Goal: Task Accomplishment & Management: Complete application form

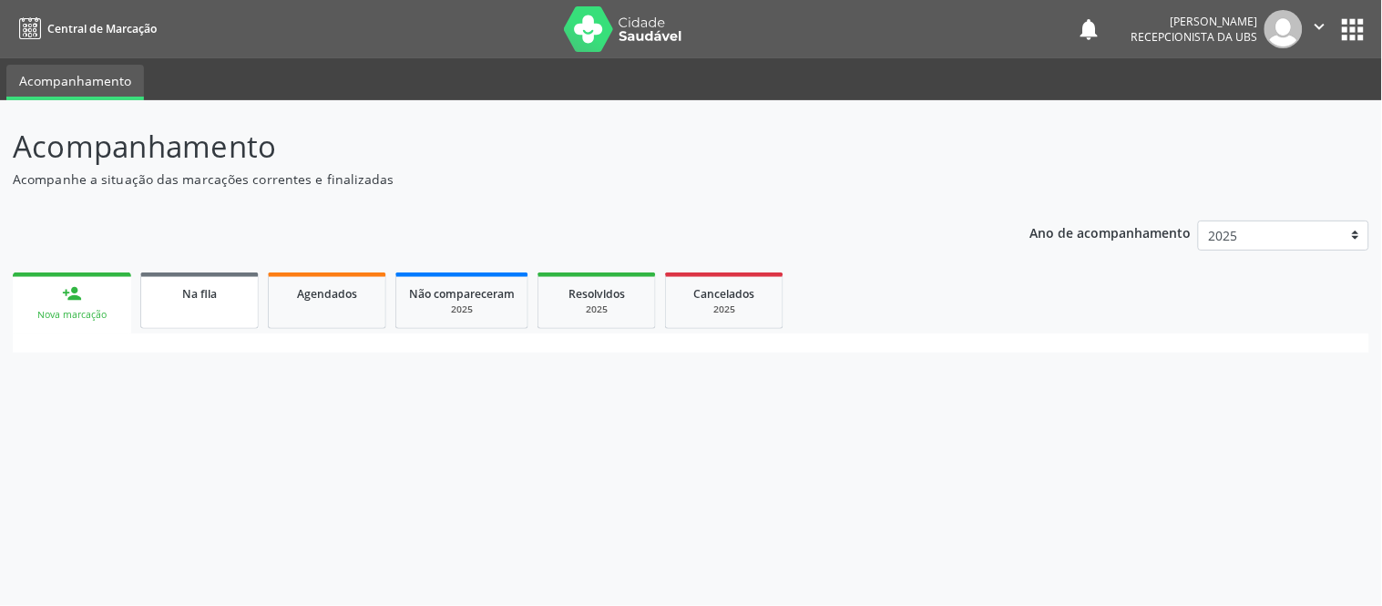
click at [162, 312] on link "Na fila" at bounding box center [199, 300] width 118 height 56
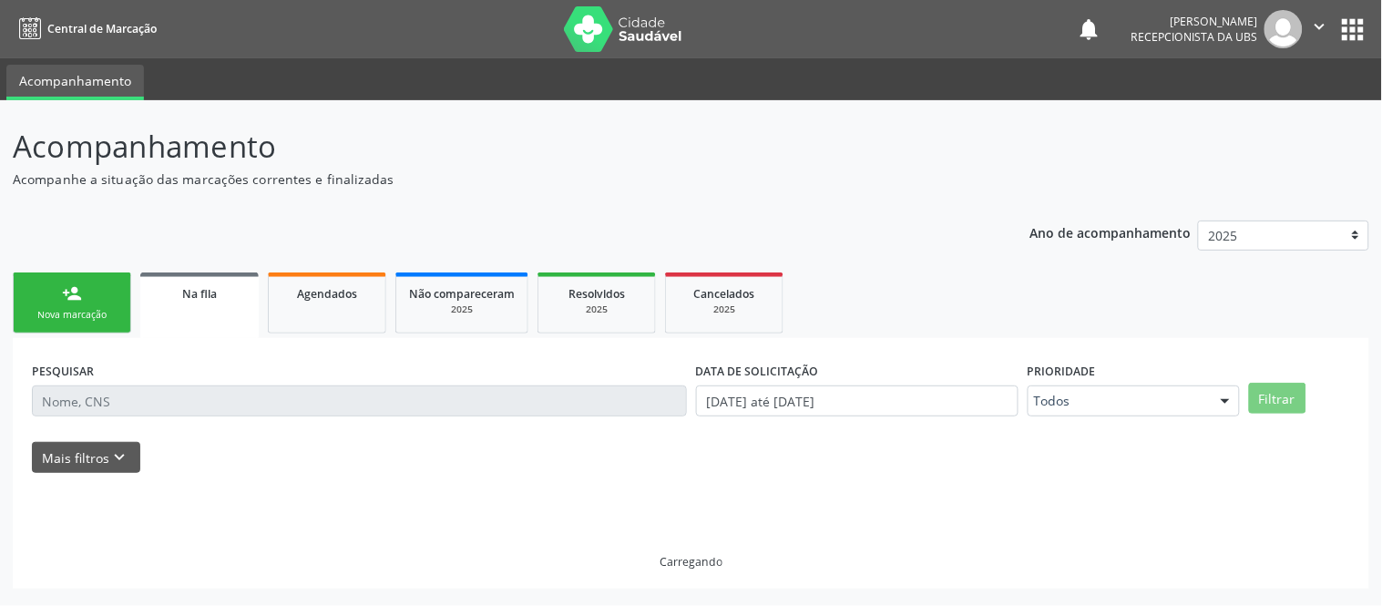
click at [194, 308] on link "Na fila" at bounding box center [199, 305] width 118 height 66
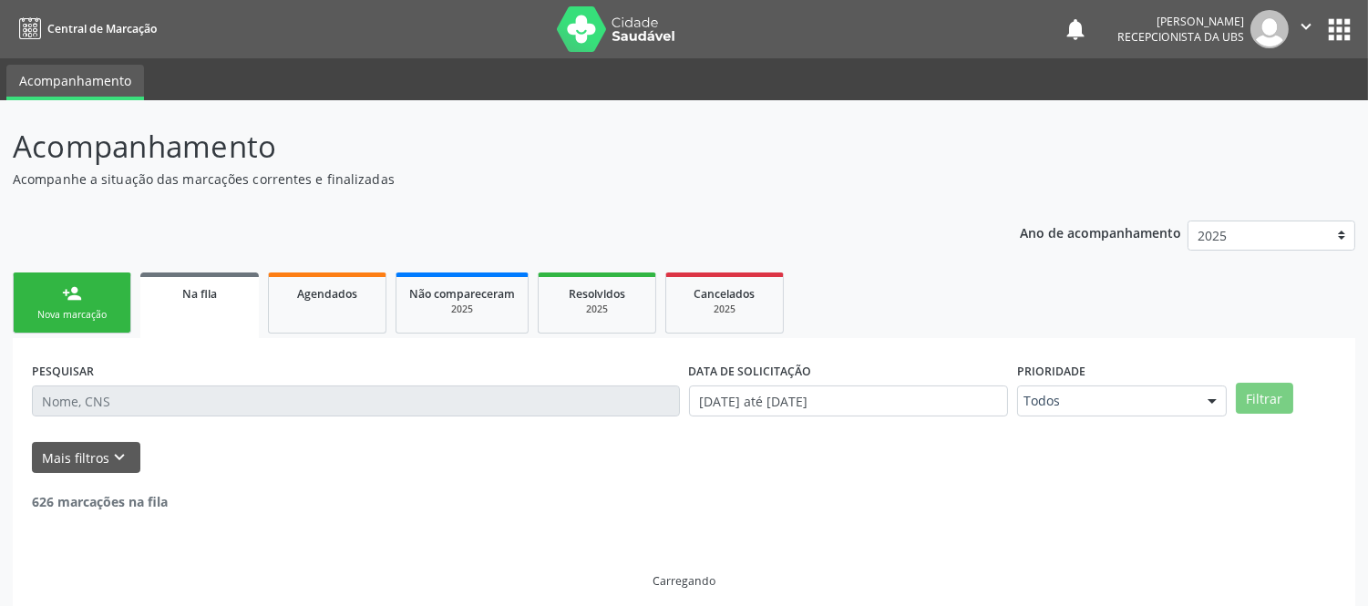
scroll to position [14, 0]
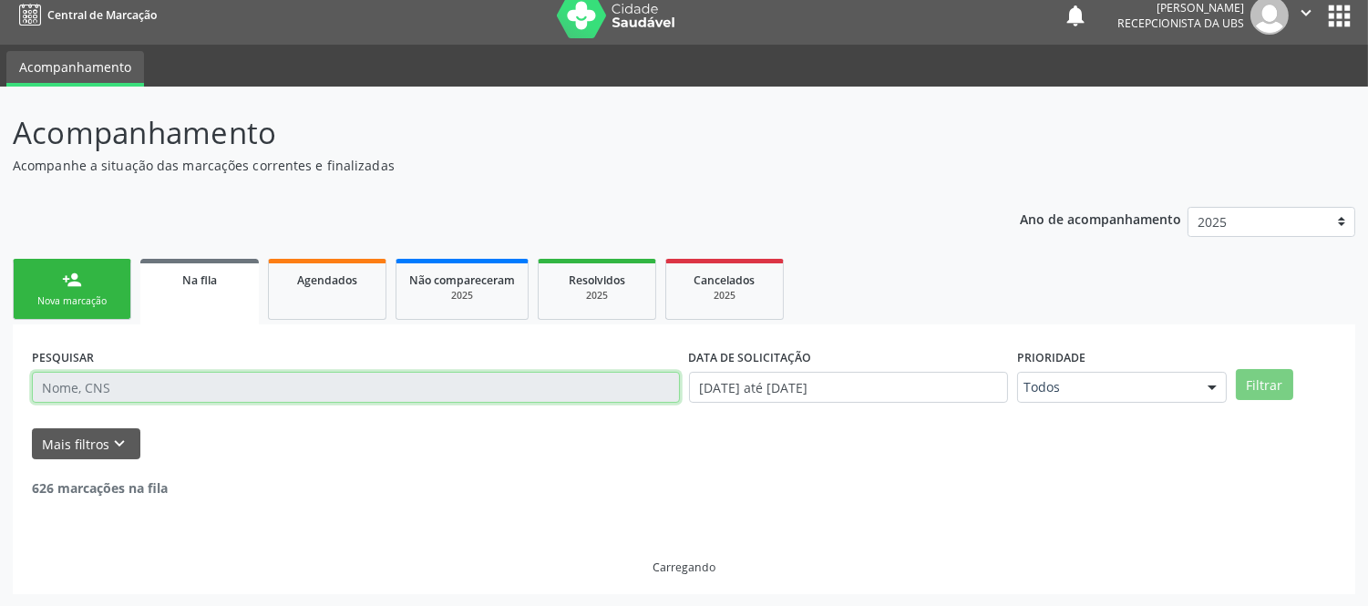
click at [93, 383] on input "text" at bounding box center [356, 387] width 648 height 31
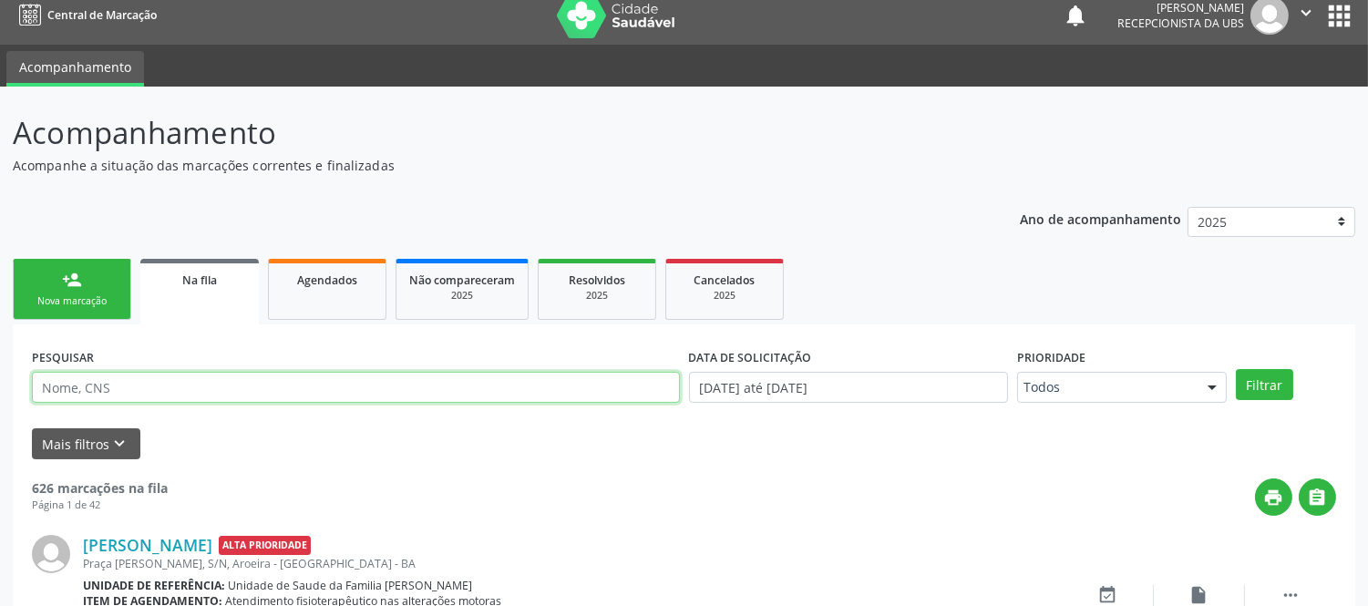
click at [93, 383] on input "text" at bounding box center [356, 387] width 648 height 31
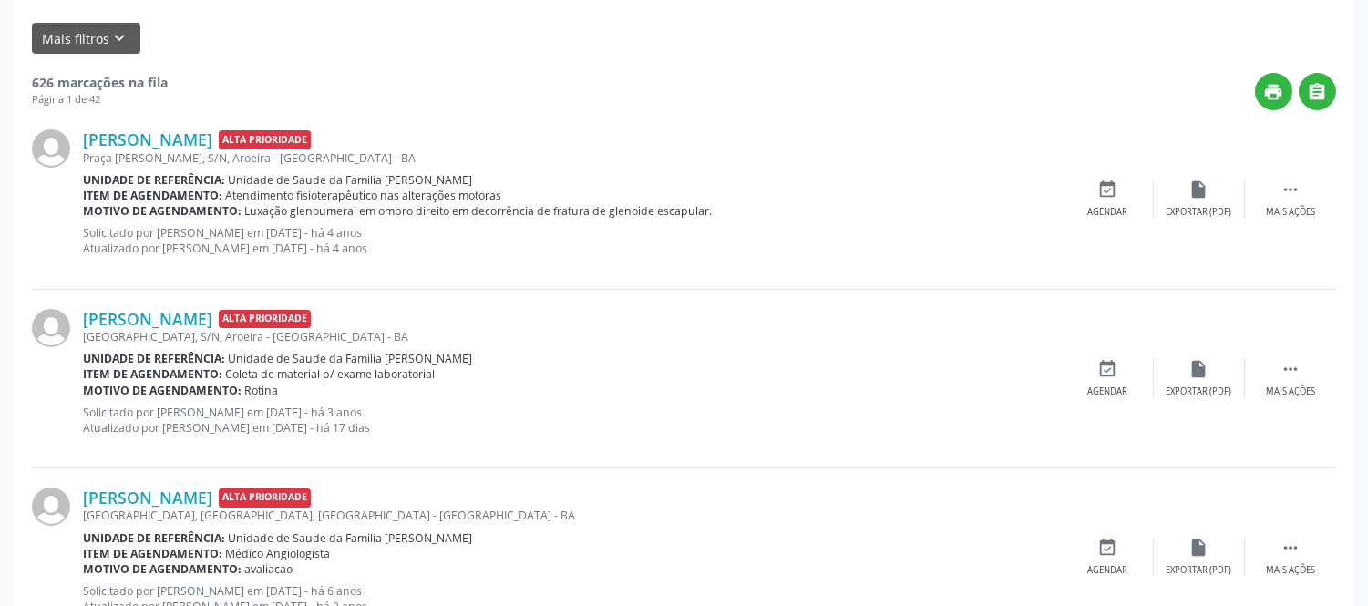
scroll to position [0, 0]
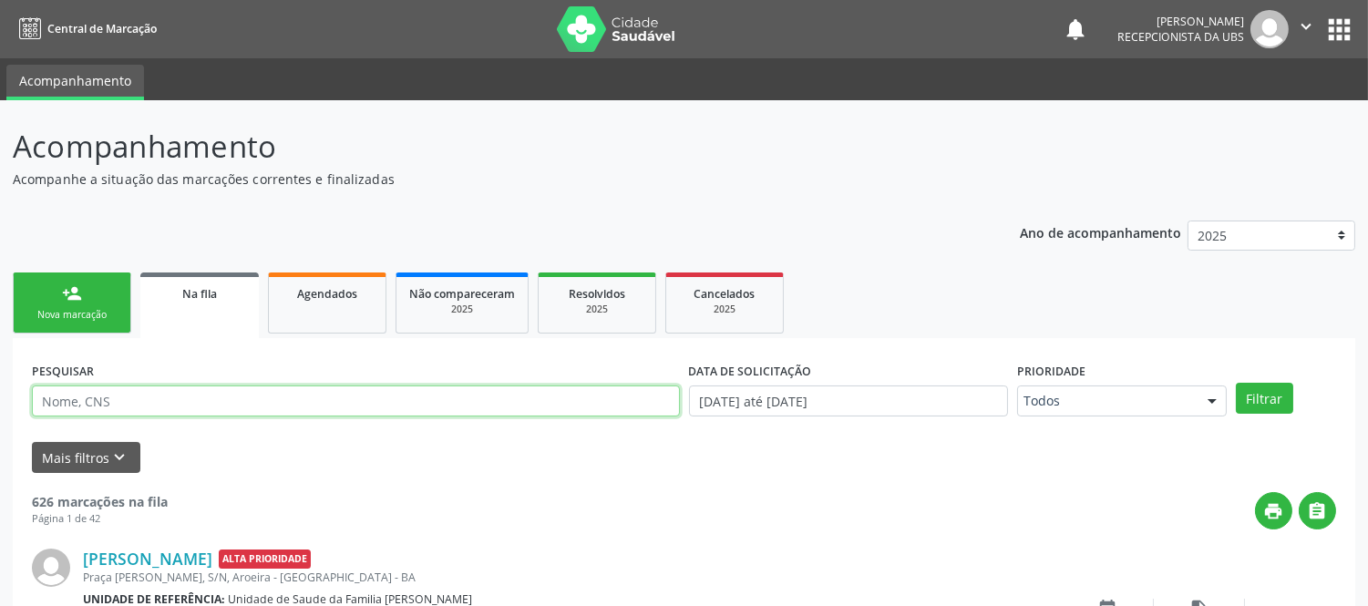
click at [147, 404] on input "text" at bounding box center [356, 400] width 648 height 31
click at [124, 405] on input "text" at bounding box center [356, 400] width 648 height 31
type input "701003890443993"
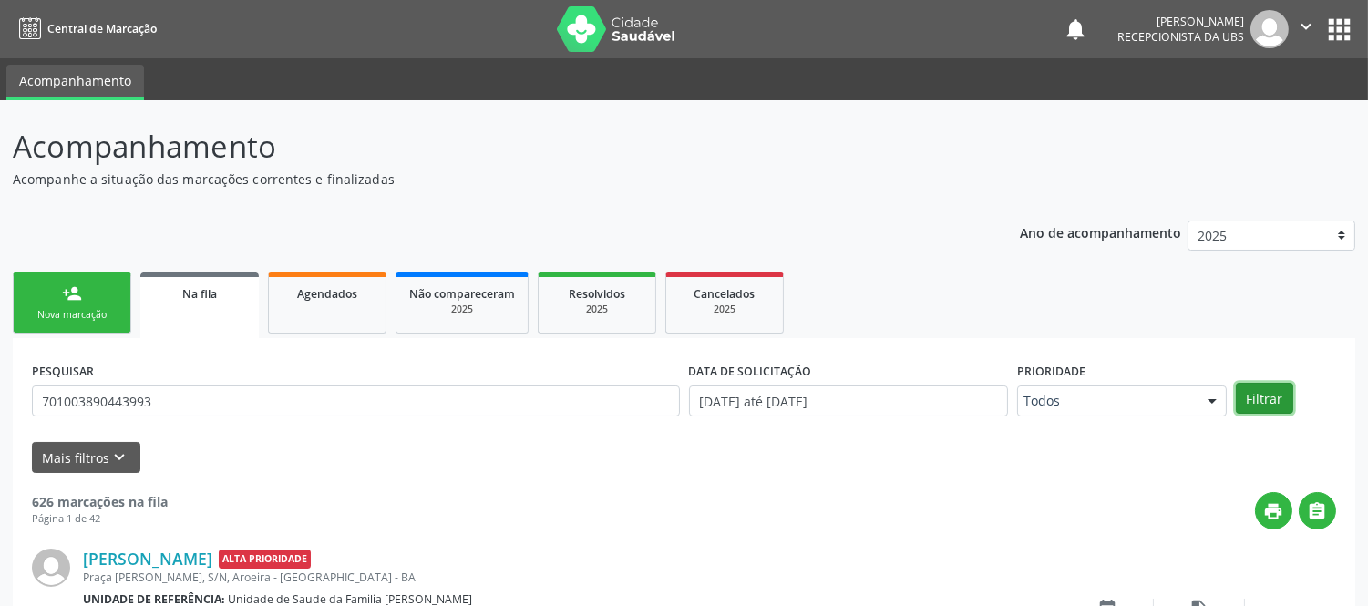
click at [1269, 389] on button "Filtrar" at bounding box center [1263, 398] width 57 height 31
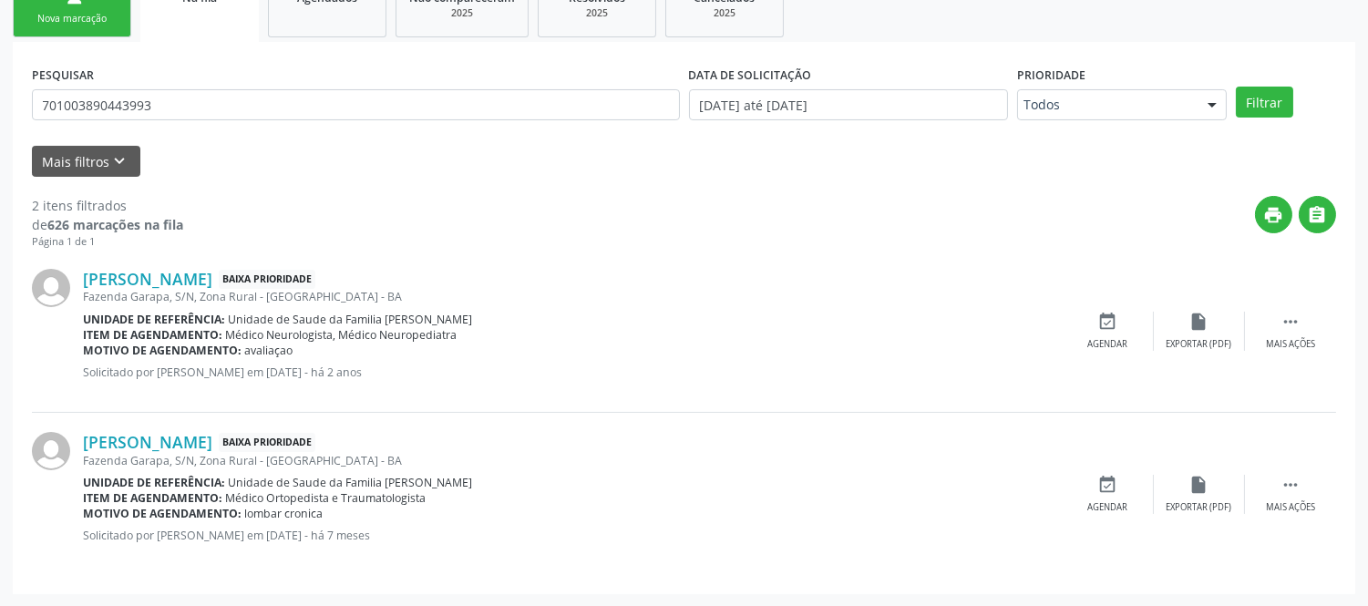
scroll to position [94, 0]
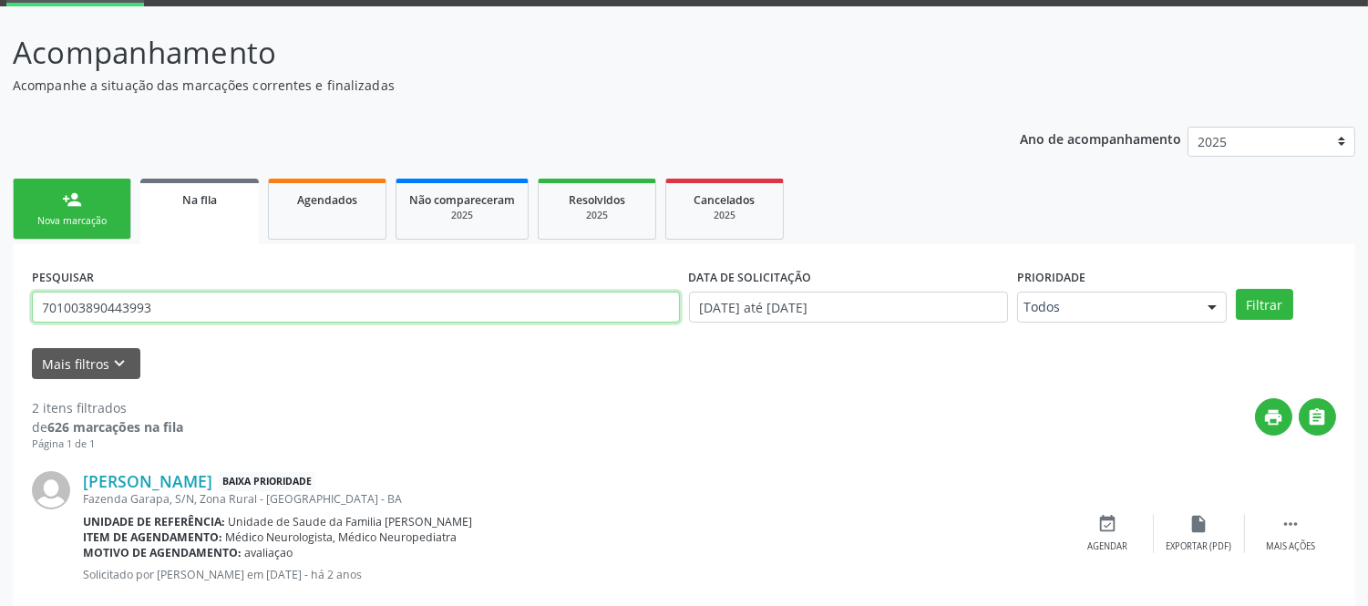
drag, startPoint x: 40, startPoint y: 305, endPoint x: 167, endPoint y: 306, distance: 126.6
click at [167, 306] on input "701003890443993" at bounding box center [356, 307] width 648 height 31
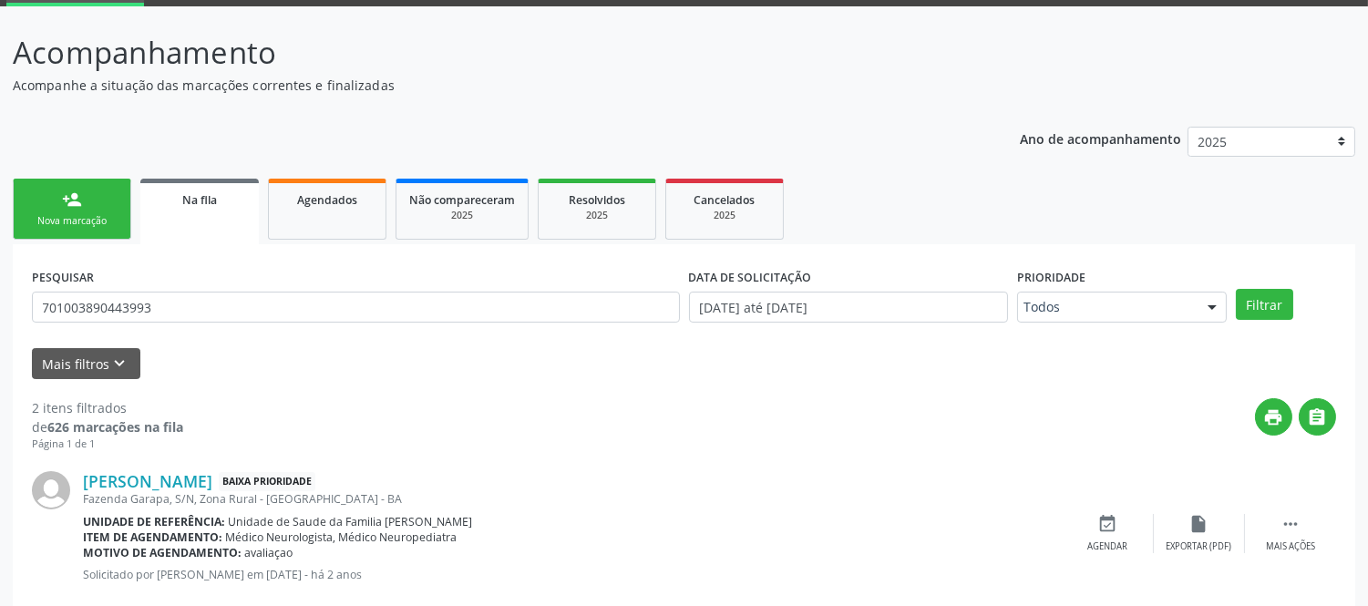
click at [79, 215] on div "Nova marcação" at bounding box center [71, 221] width 91 height 14
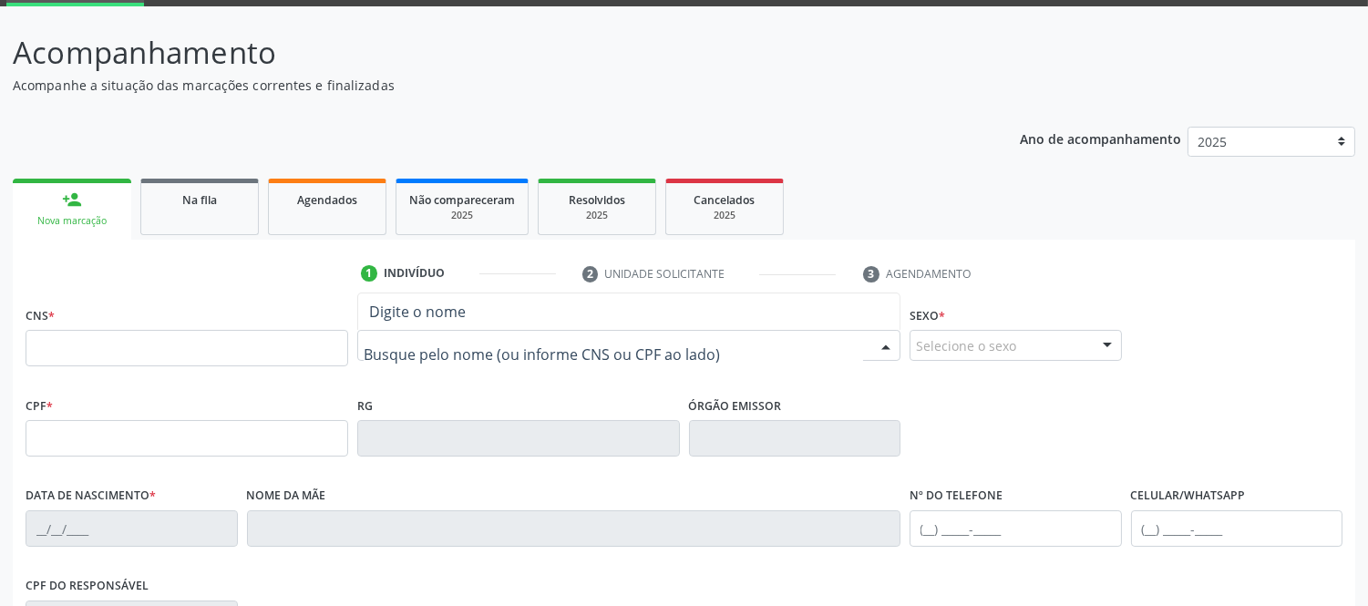
paste input "701003890443993"
type input "701003890443993"
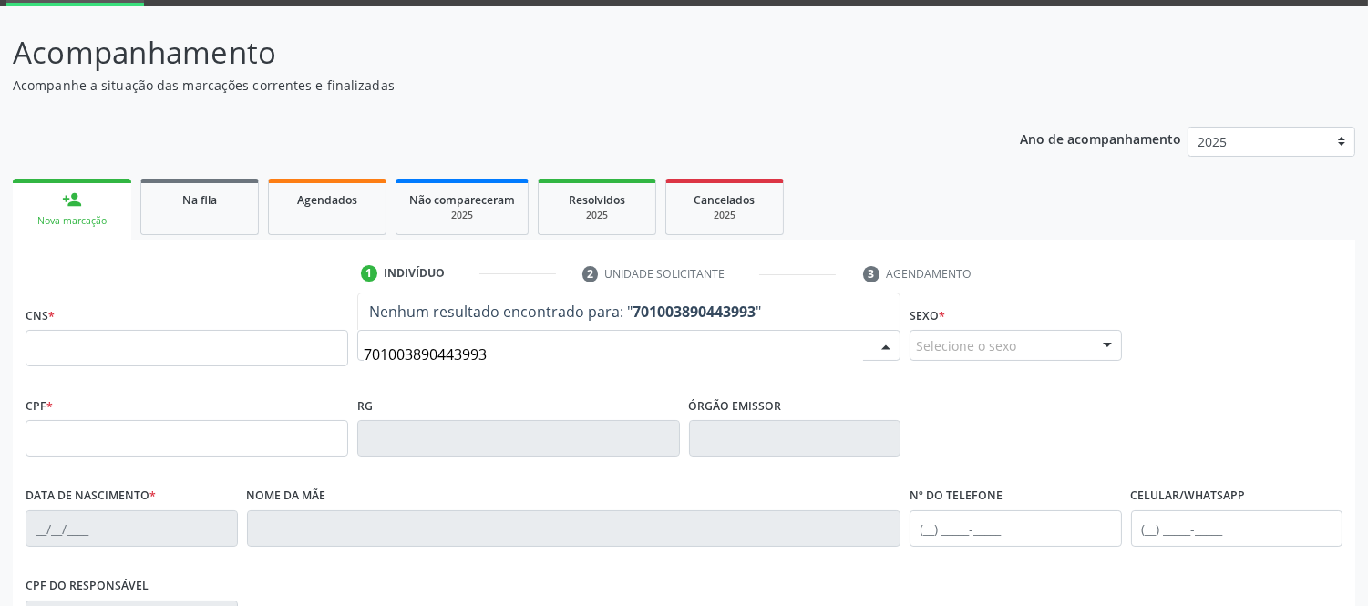
click at [516, 362] on input "701003890443993" at bounding box center [613, 354] width 499 height 36
click at [515, 361] on input "701003890443993" at bounding box center [613, 354] width 499 height 36
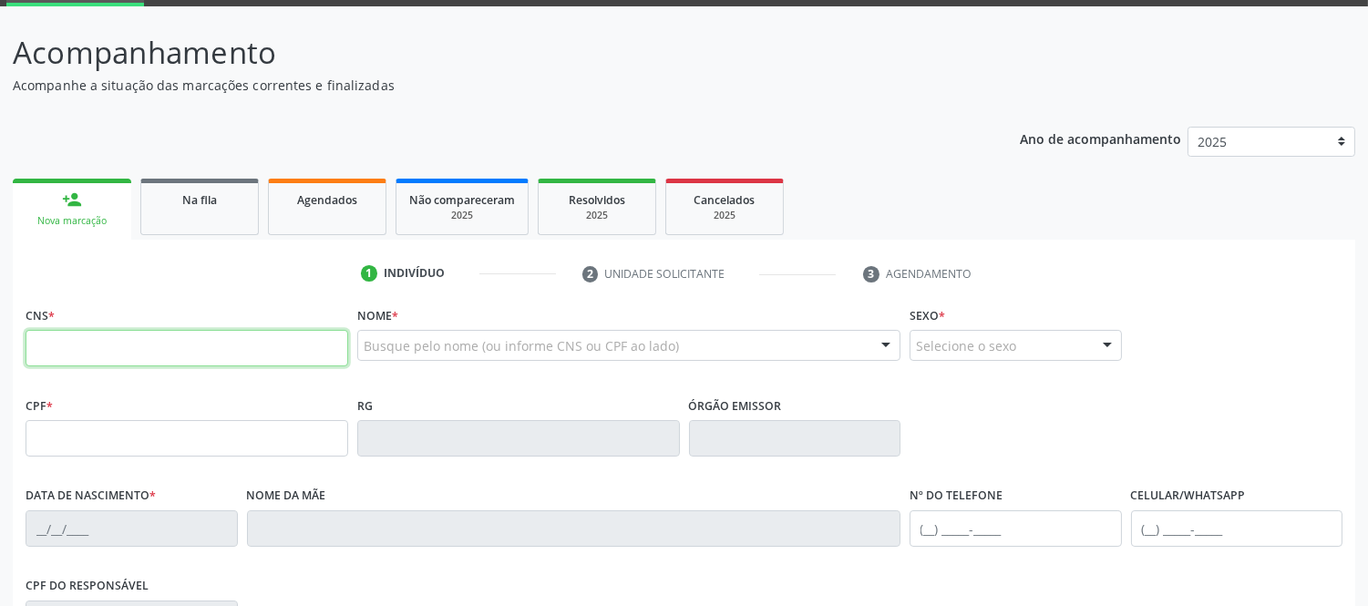
paste input "701 0038 9044 3993"
type input "701 0038 9044 3993"
type input "[DATE]"
type input "[PERSON_NAME]"
type input "[PHONE_NUMBER]"
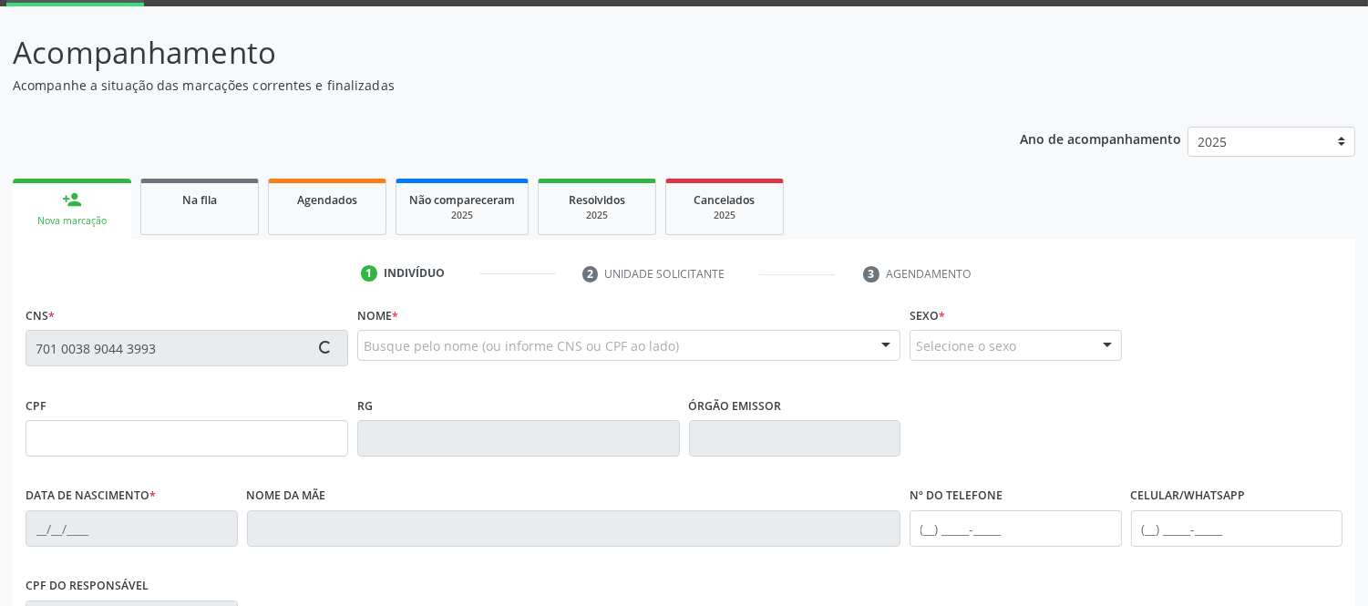
type input "[PHONE_NUMBER]"
type input "S/N"
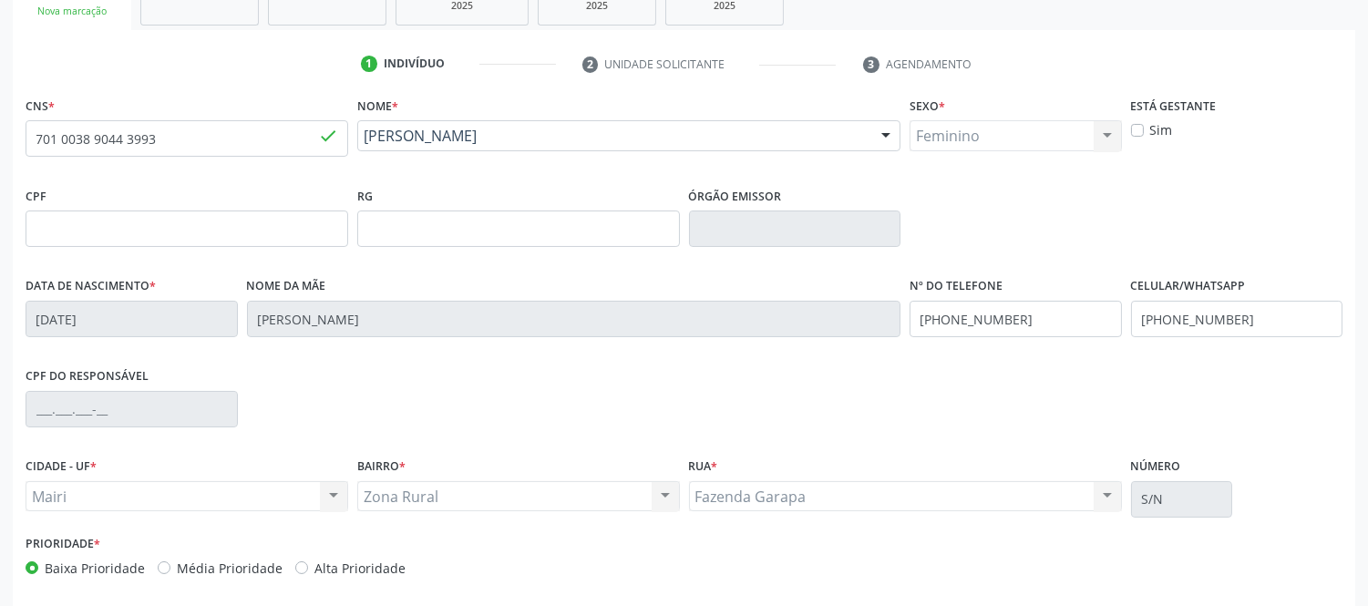
scroll to position [380, 0]
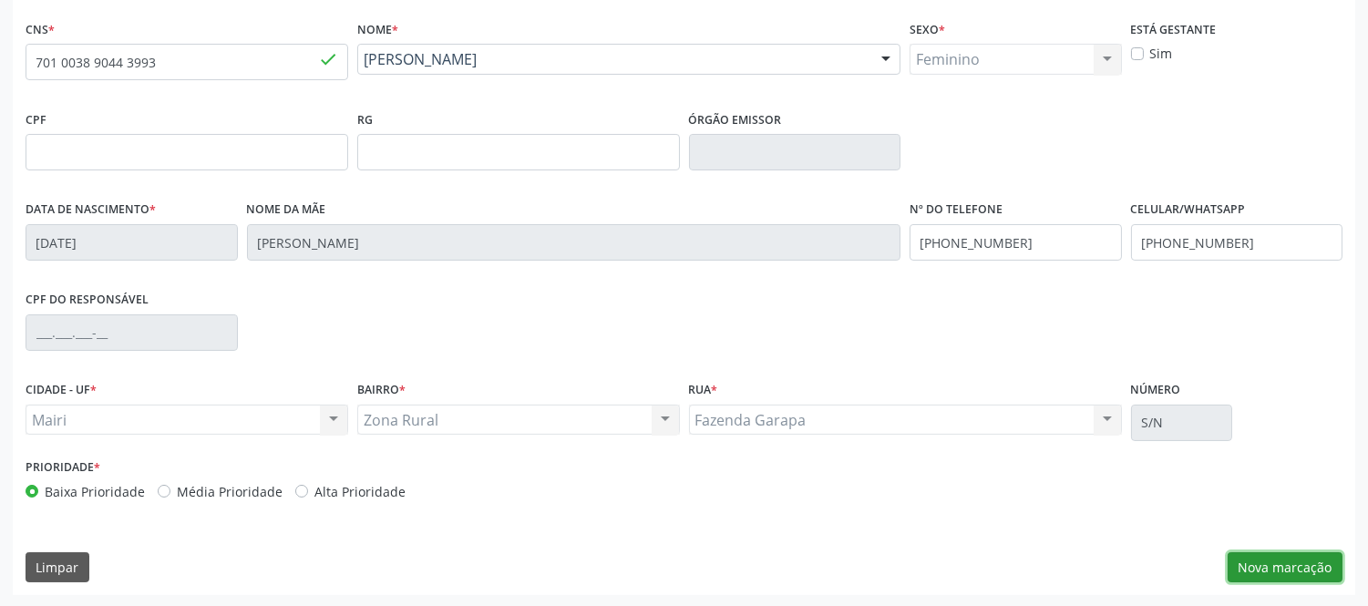
click at [1289, 562] on button "Nova marcação" at bounding box center [1284, 567] width 115 height 31
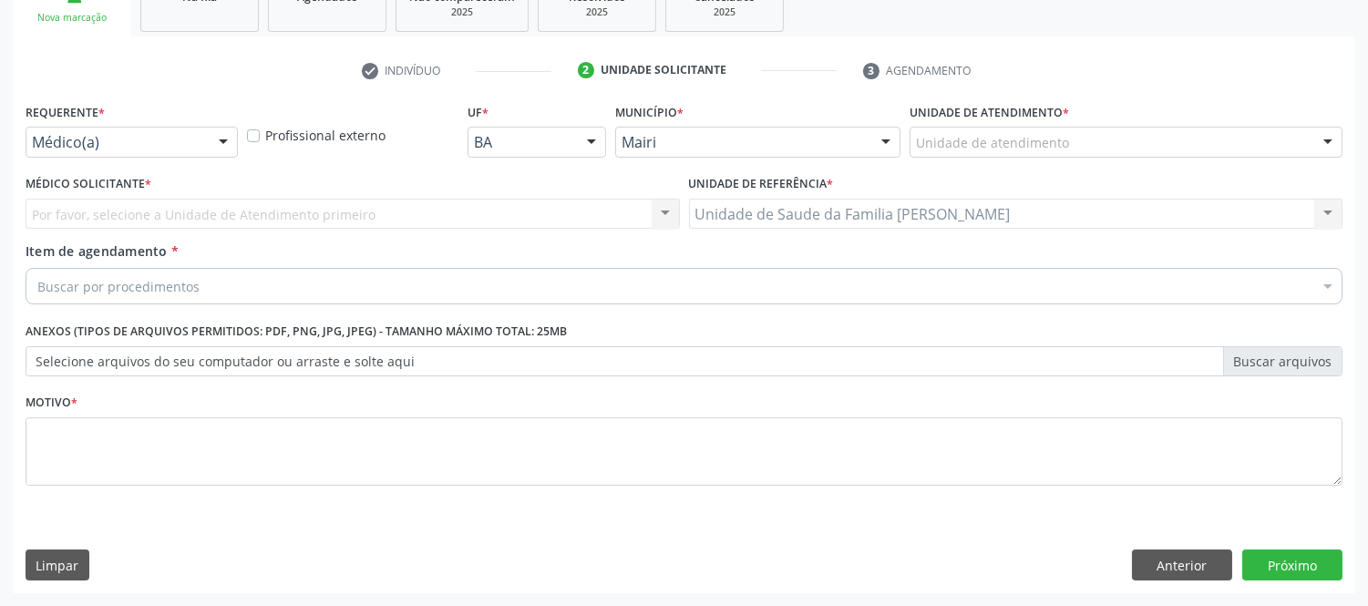
scroll to position [296, 0]
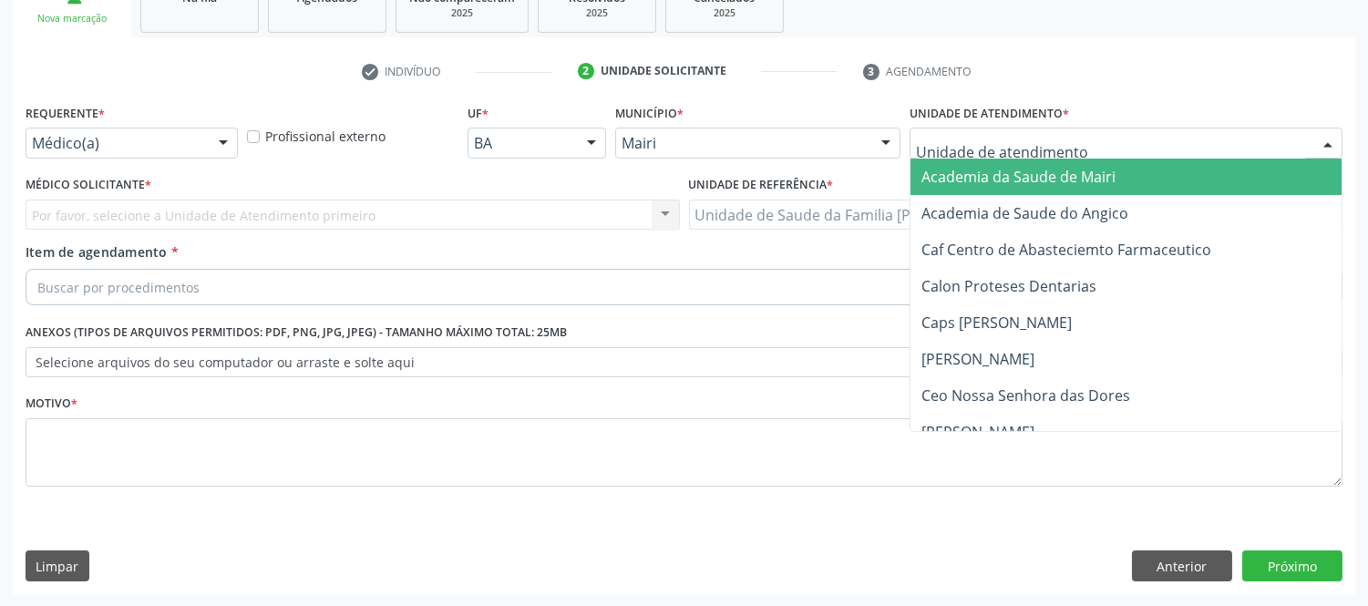
click at [1331, 137] on div at bounding box center [1327, 143] width 27 height 31
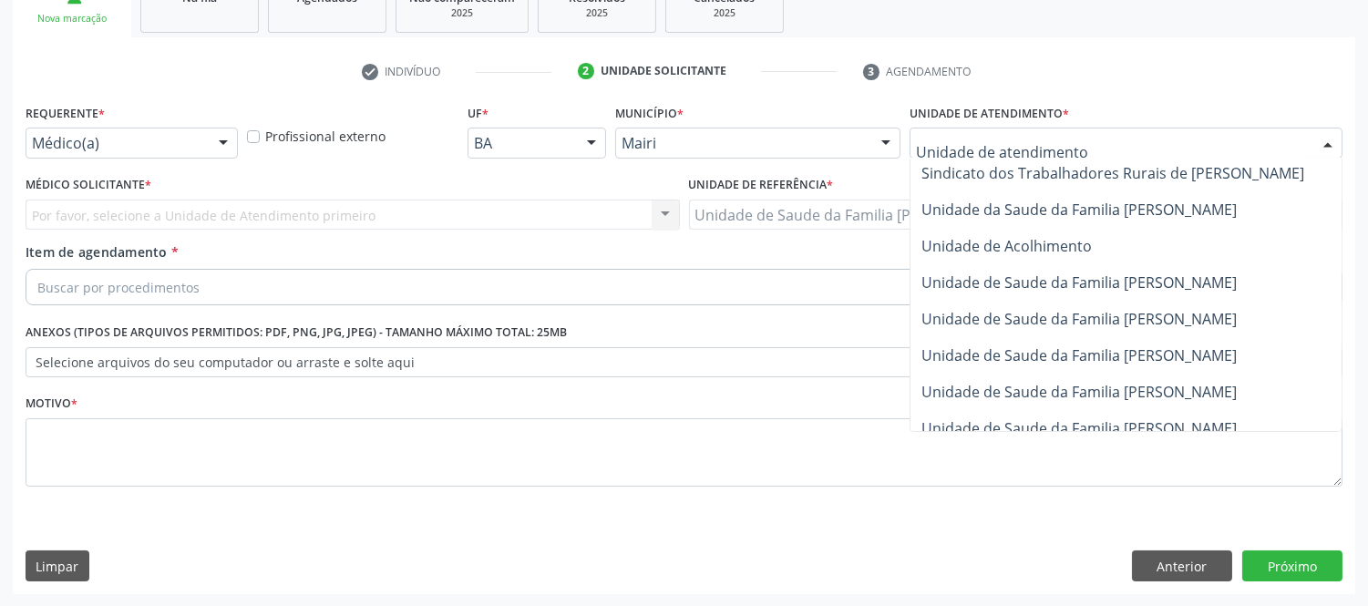
scroll to position [1346, 0]
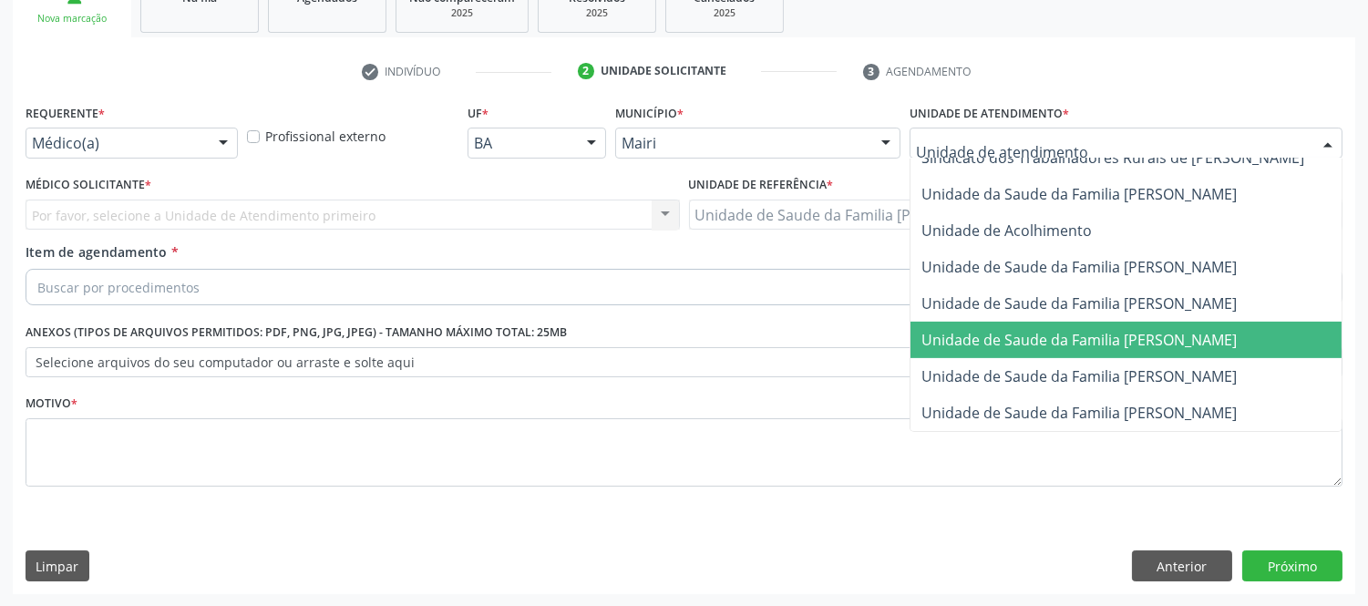
click at [1153, 330] on span "Unidade de Saude da Familia [PERSON_NAME]" at bounding box center [1078, 340] width 315 height 20
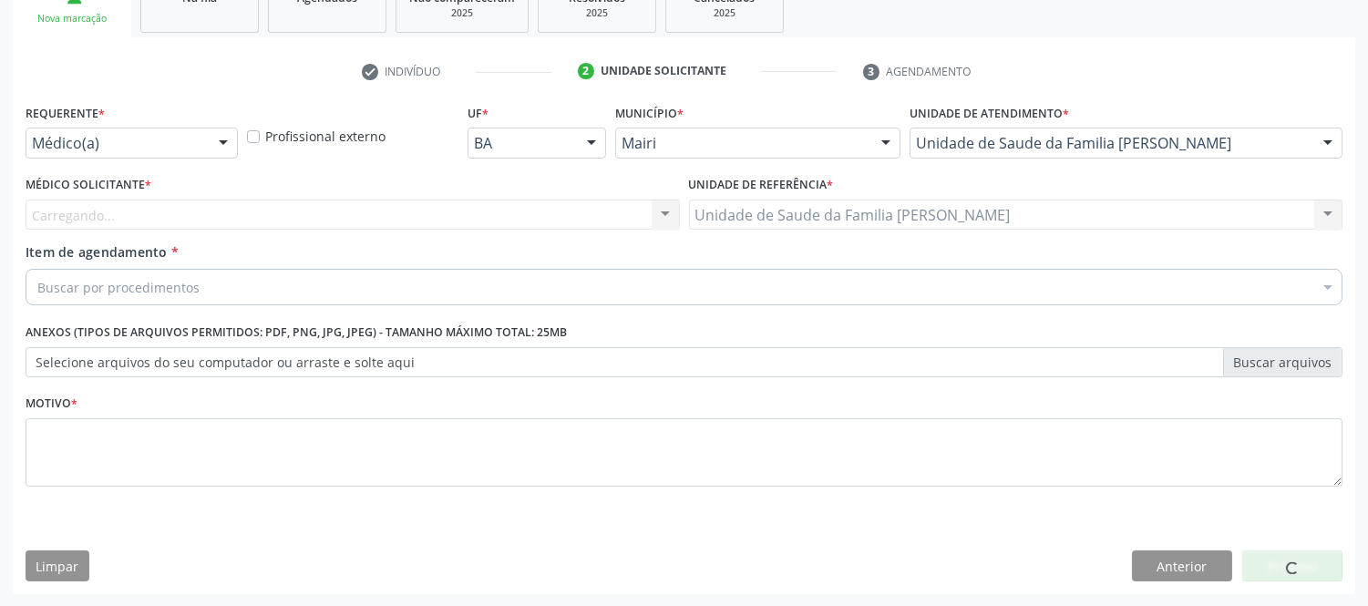
click at [124, 219] on div "Carregando... Nenhum resultado encontrado para: " " Não há nenhuma opção para s…" at bounding box center [353, 215] width 654 height 31
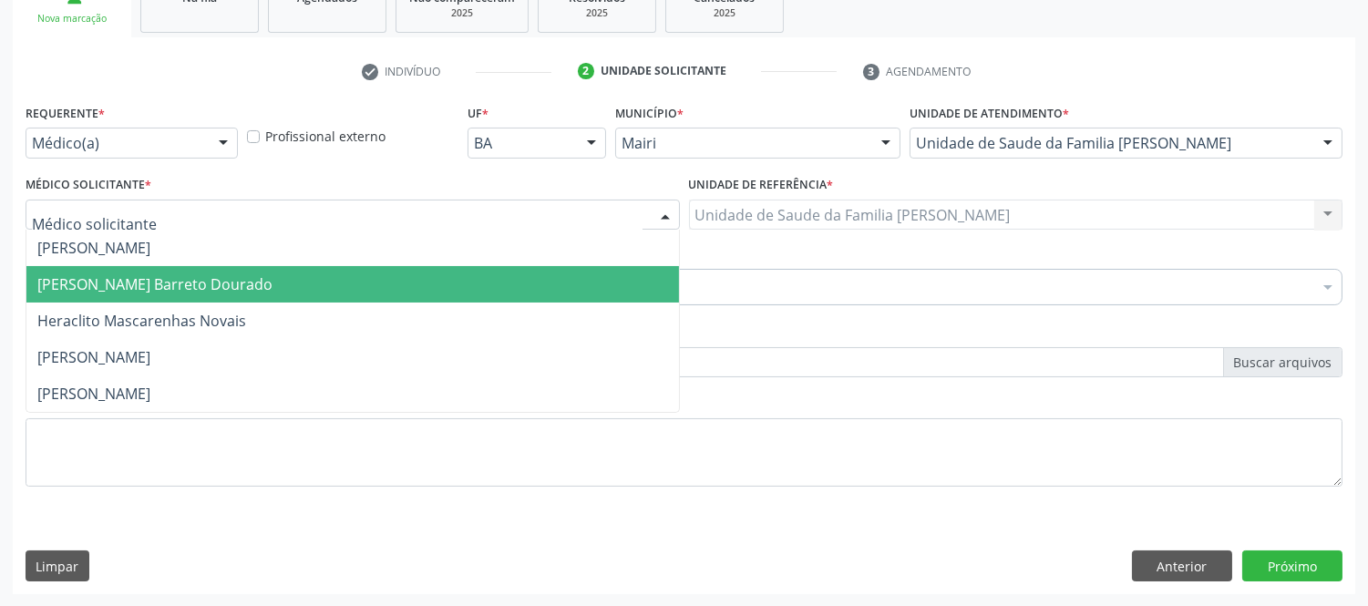
click at [104, 281] on span "[PERSON_NAME] Barreto Dourado" at bounding box center [154, 284] width 235 height 20
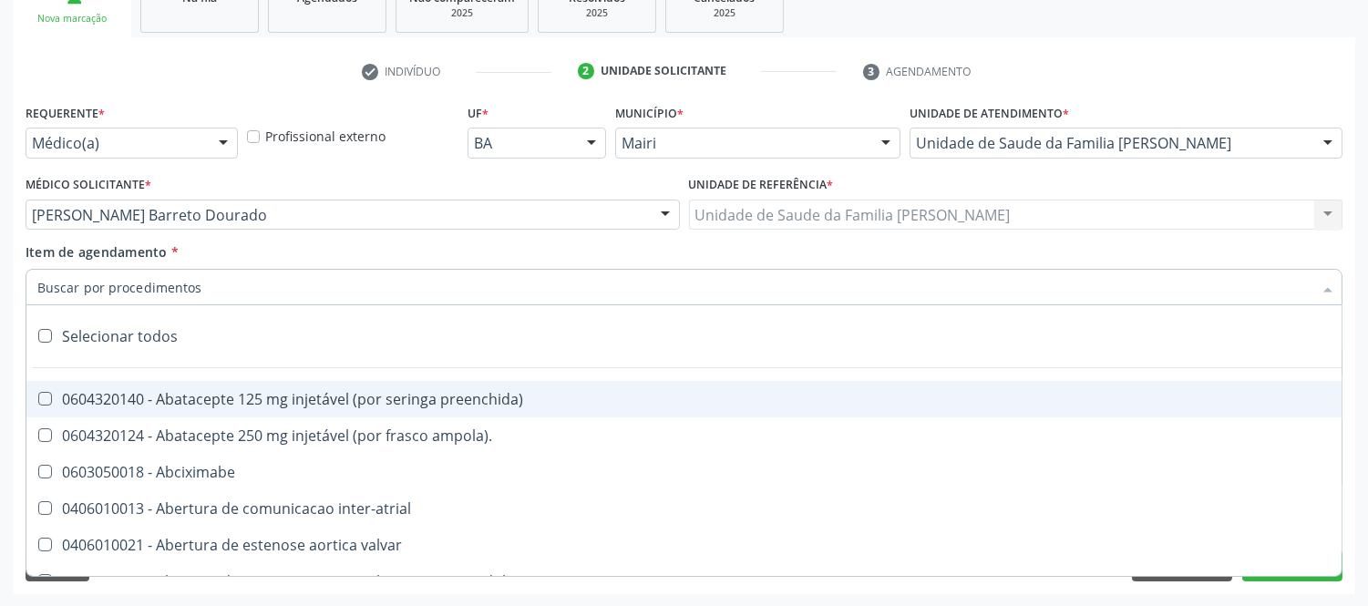
type input "#"
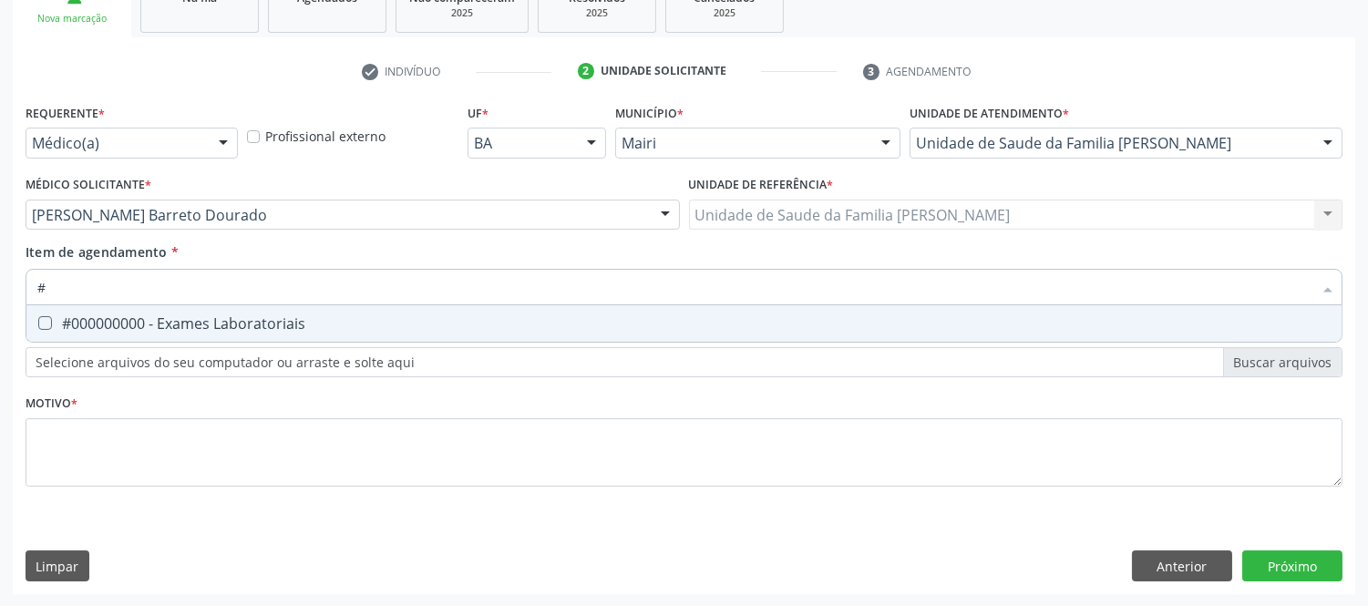
click at [299, 316] on div "#000000000 - Exames Laboratoriais" at bounding box center [683, 323] width 1293 height 15
checkbox Laboratoriais "true"
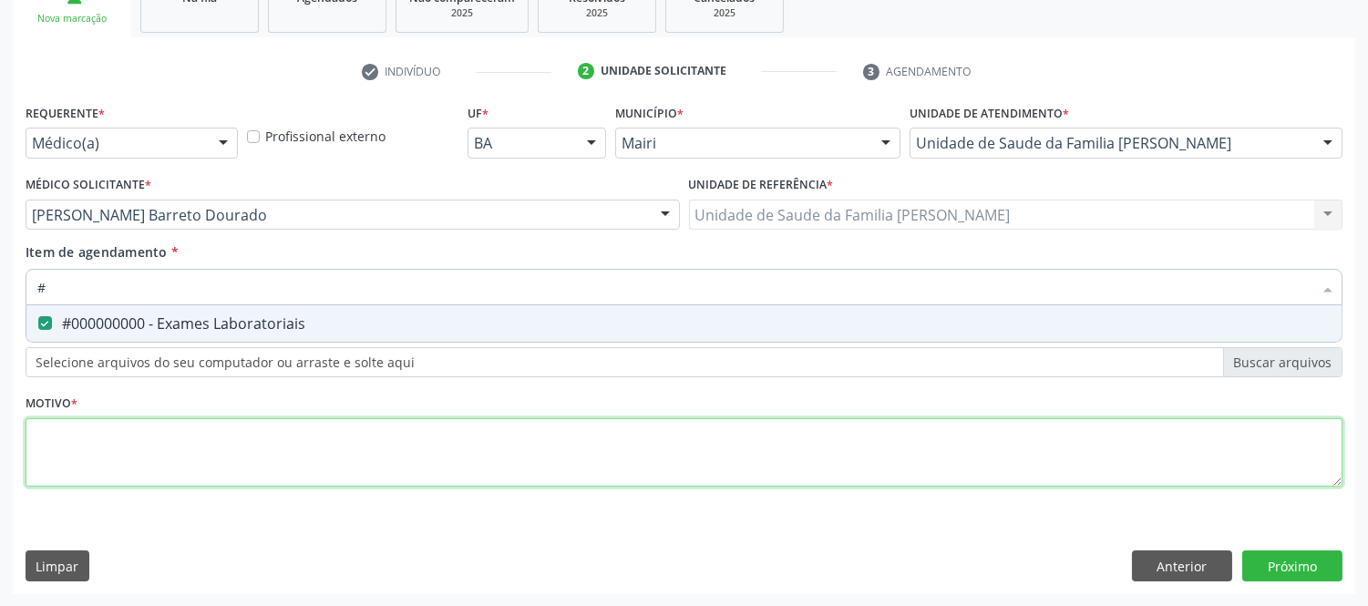
click at [196, 457] on div "Requerente * Médico(a) Médico(a) Enfermeiro(a) Paciente Nenhum resultado encont…" at bounding box center [684, 305] width 1316 height 413
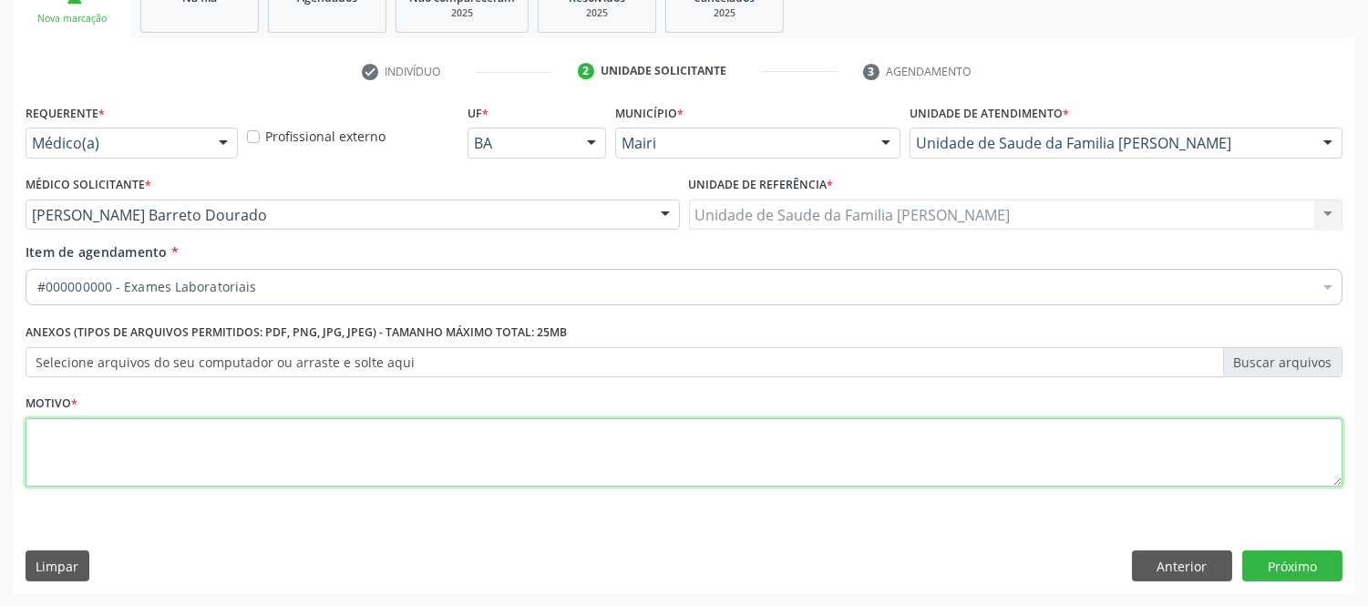
click at [195, 458] on li "Não selecionados" at bounding box center [738, 463] width 1424 height 48
click at [195, 458] on div "Requerente * Médico(a) Médico(a) Enfermeiro(a) Paciente Nenhum resultado encont…" at bounding box center [684, 305] width 1316 height 413
type textarea "avaliaçao"
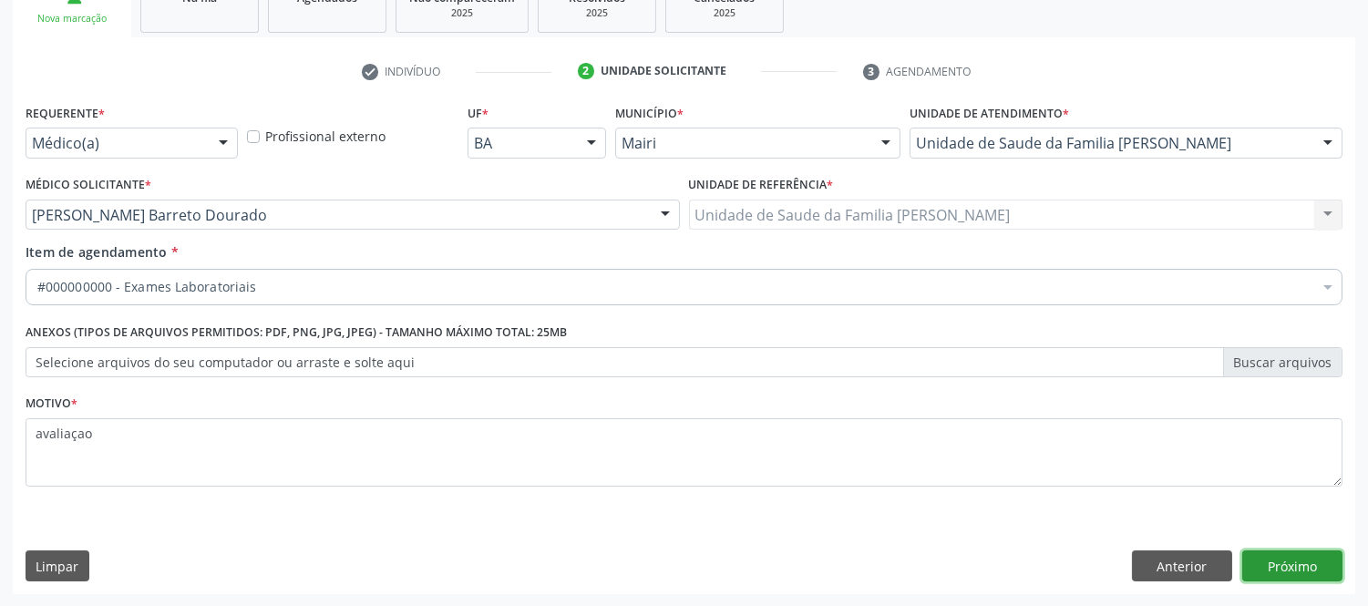
click at [1312, 560] on button "Próximo" at bounding box center [1292, 565] width 100 height 31
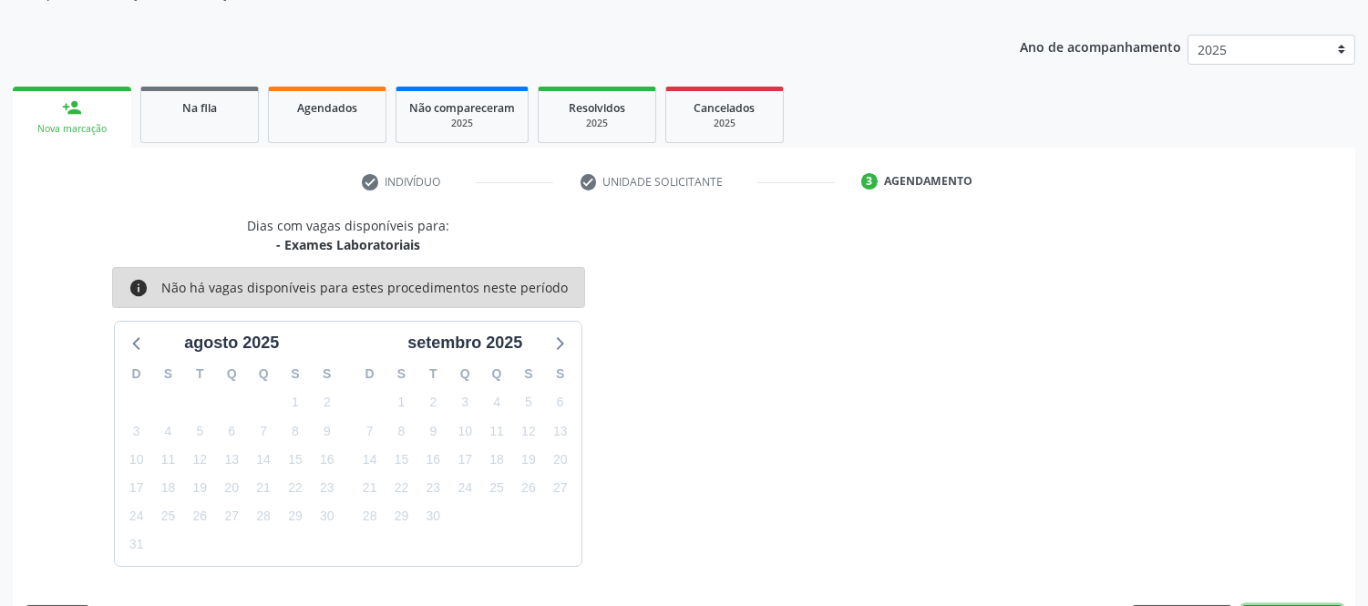
scroll to position [240, 0]
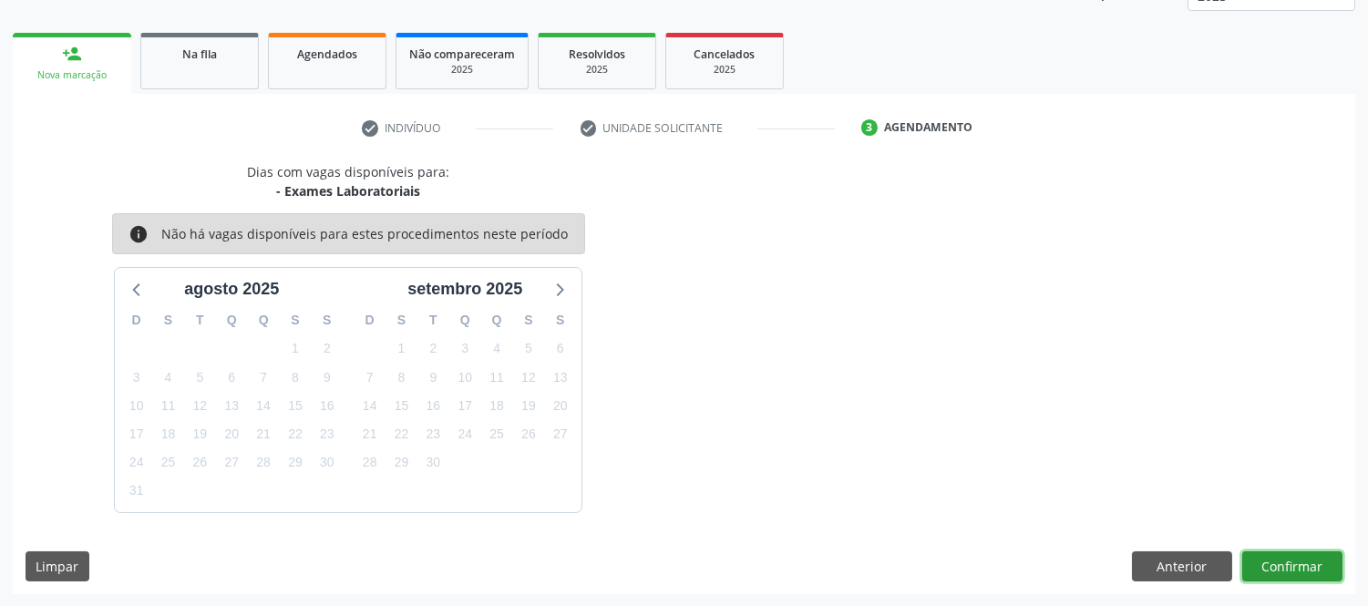
click at [1285, 569] on button "Confirmar" at bounding box center [1292, 566] width 100 height 31
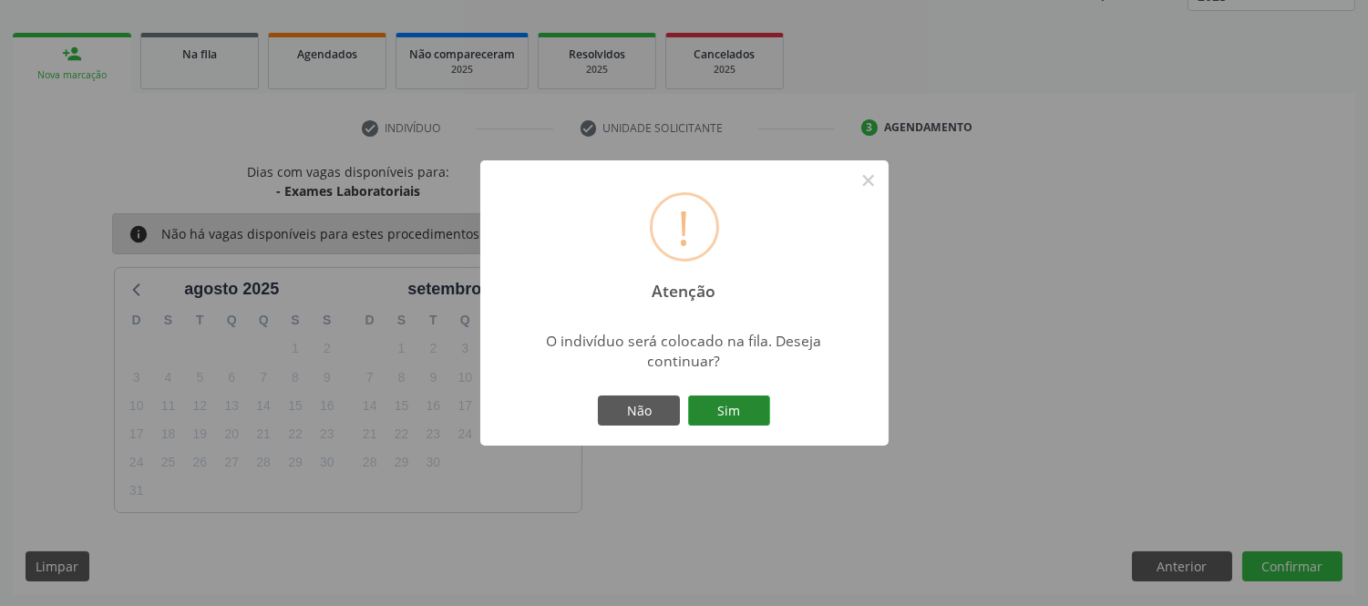
click at [736, 407] on button "Sim" at bounding box center [729, 410] width 82 height 31
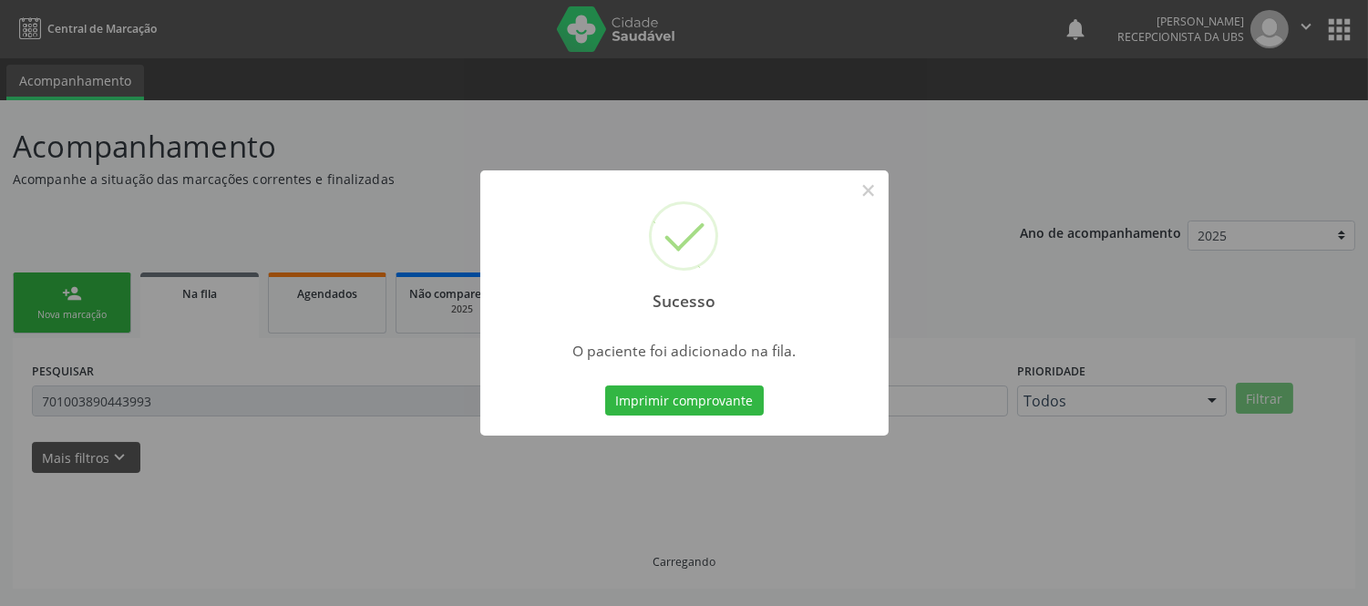
scroll to position [0, 0]
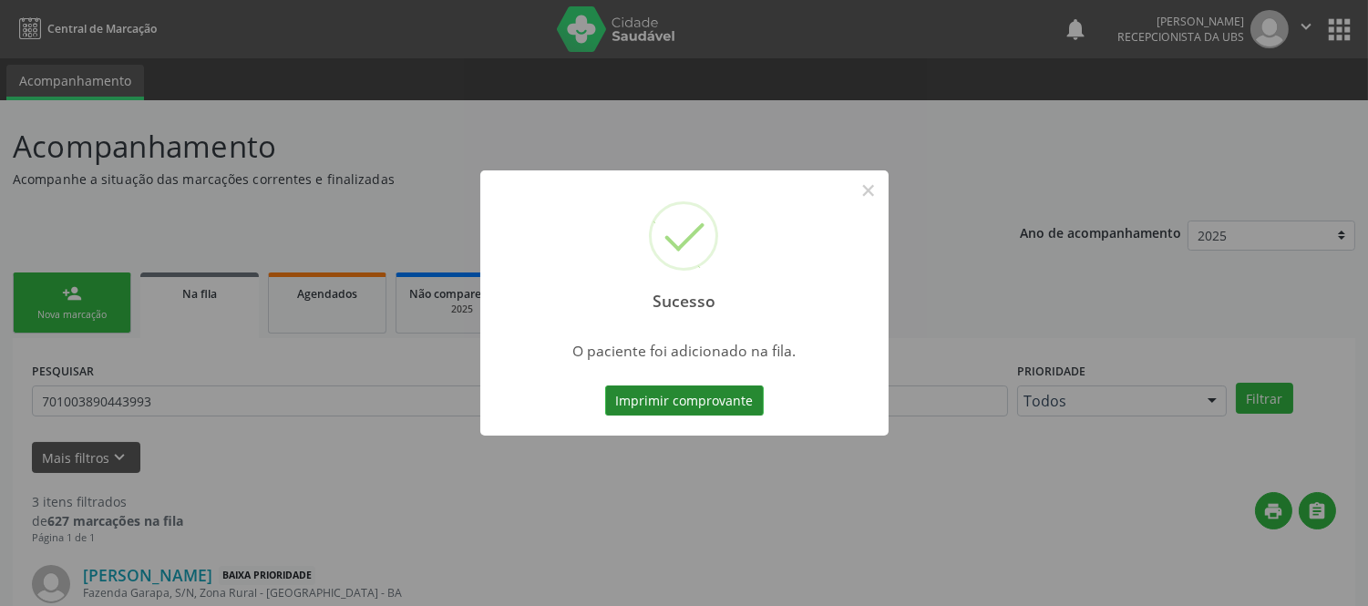
click at [738, 407] on button "Imprimir comprovante" at bounding box center [684, 400] width 159 height 31
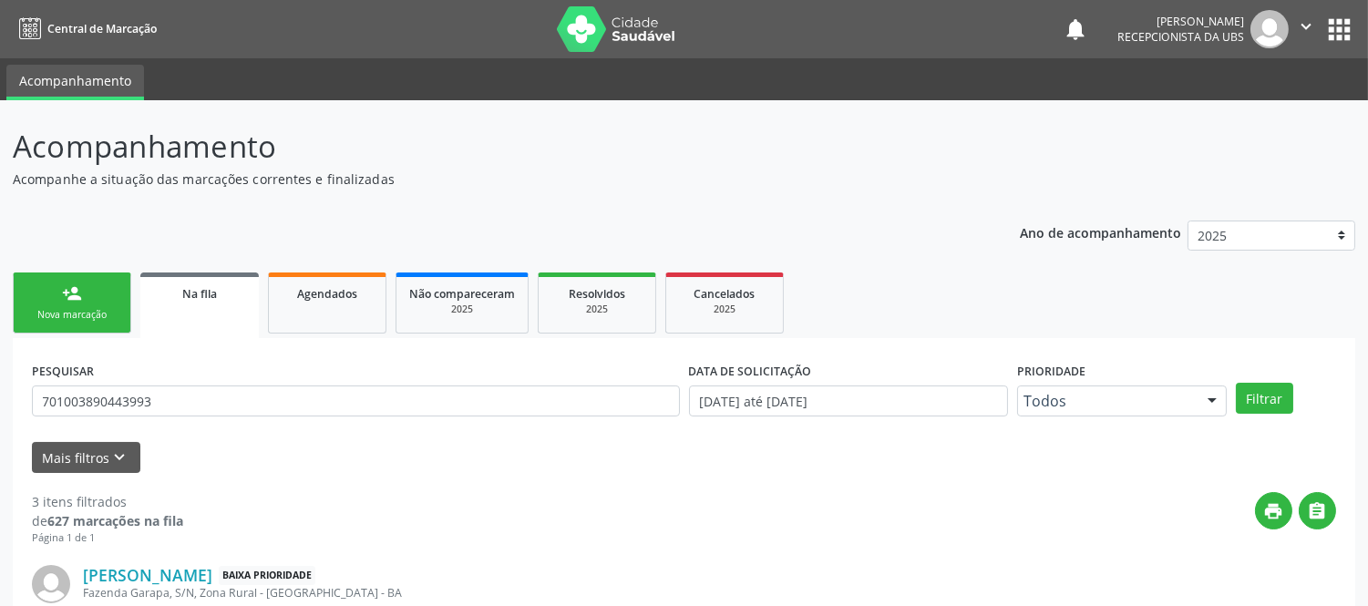
click at [87, 302] on link "person_add Nova marcação" at bounding box center [72, 302] width 118 height 61
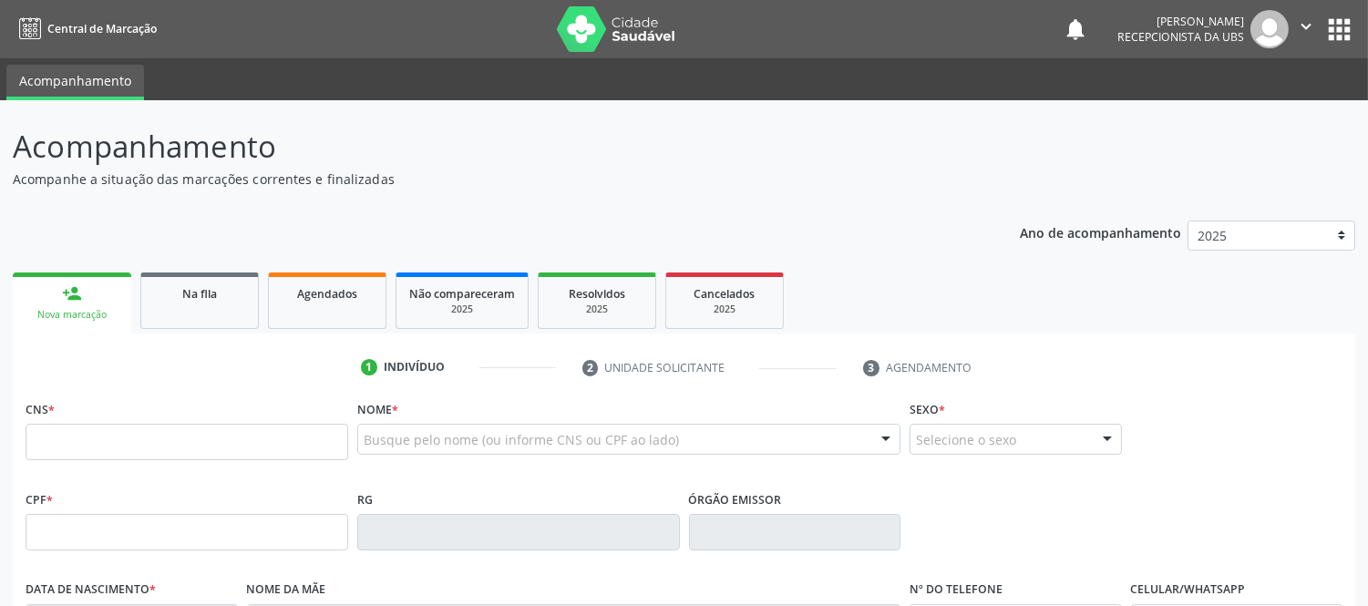
click at [131, 313] on ul "person_add Nova marcação Na fila Agendados Não compareceram 2025 Resolvidos 202…" at bounding box center [684, 301] width 1342 height 66
click at [97, 308] on div "Nova marcação" at bounding box center [72, 315] width 93 height 14
click at [175, 428] on input "text" at bounding box center [187, 442] width 323 height 36
type input "701 0038 9044 3993"
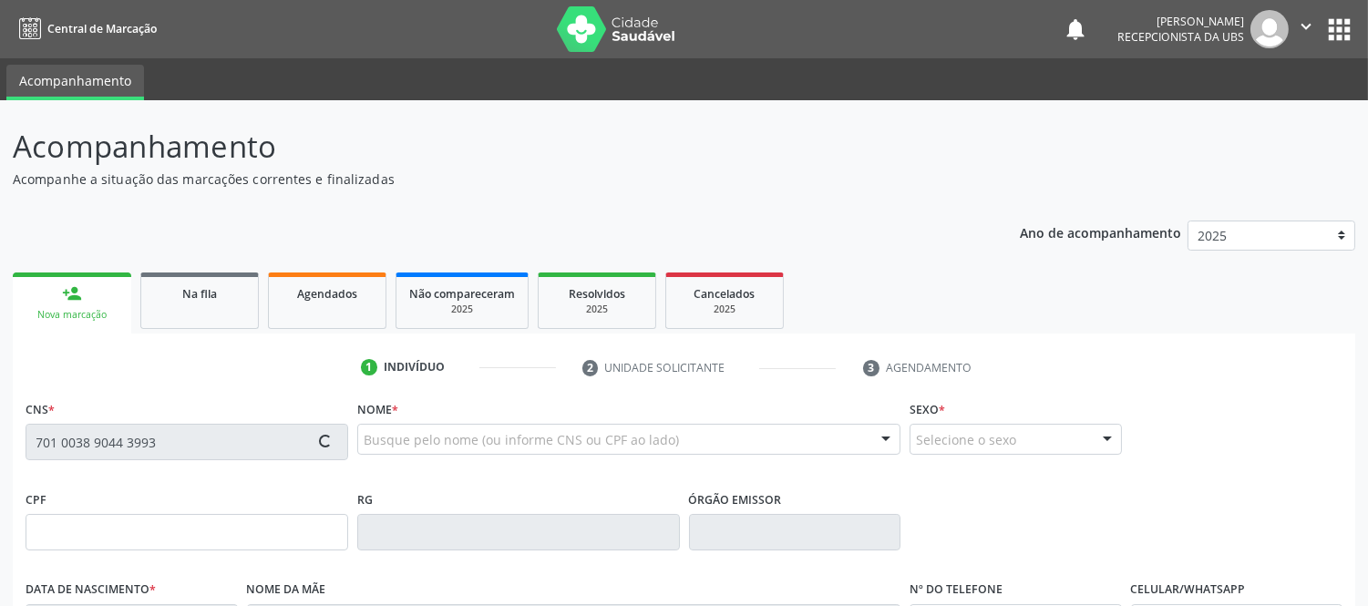
type input "[DATE]"
type input "[PERSON_NAME]"
type input "[PHONE_NUMBER]"
type input "447.438.825-91"
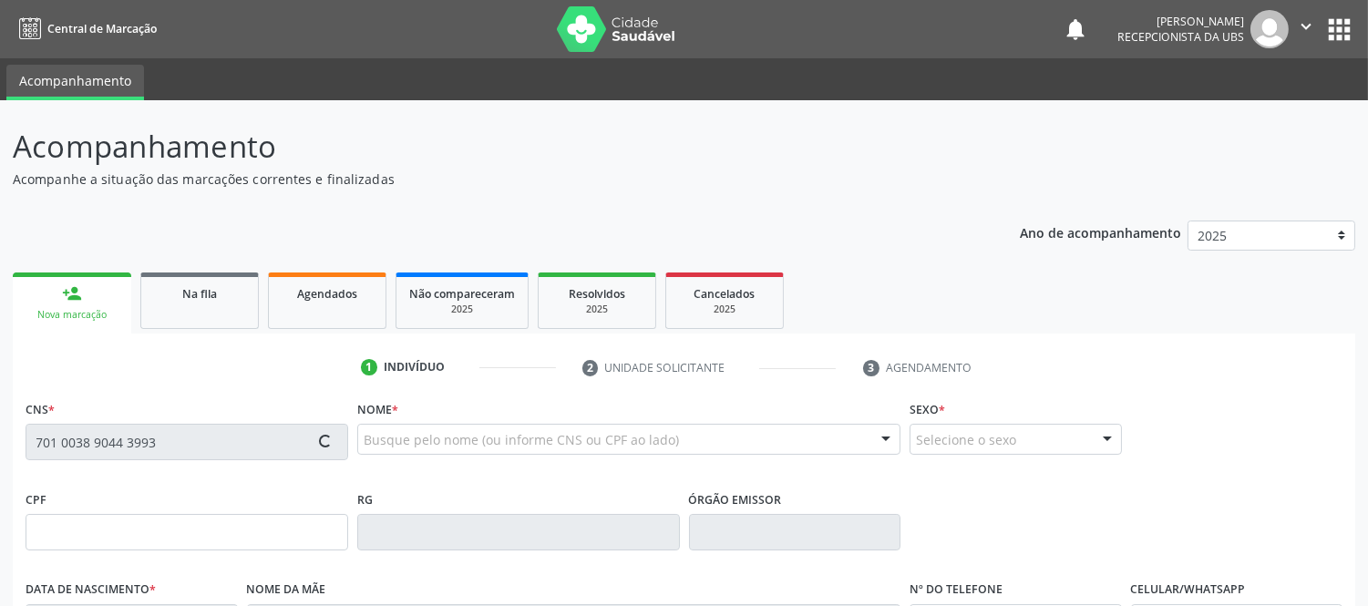
type input "S/N"
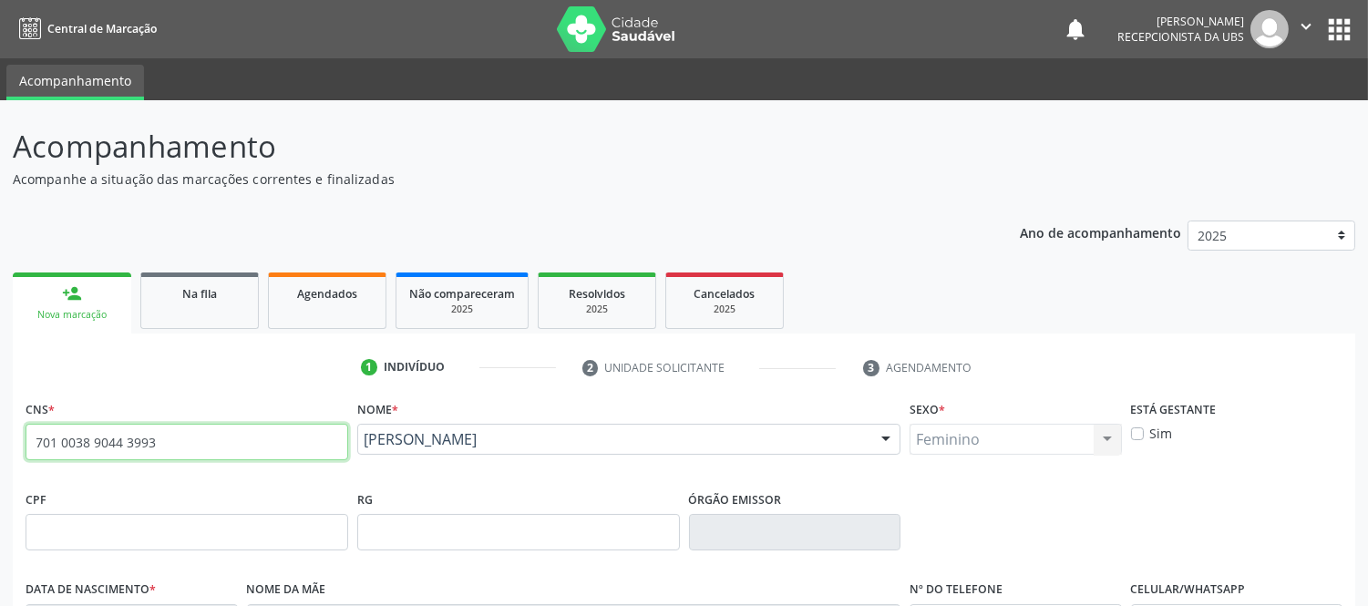
click at [248, 444] on input "701 0038 9044 3993" at bounding box center [187, 442] width 323 height 36
